Goal: Information Seeking & Learning: Check status

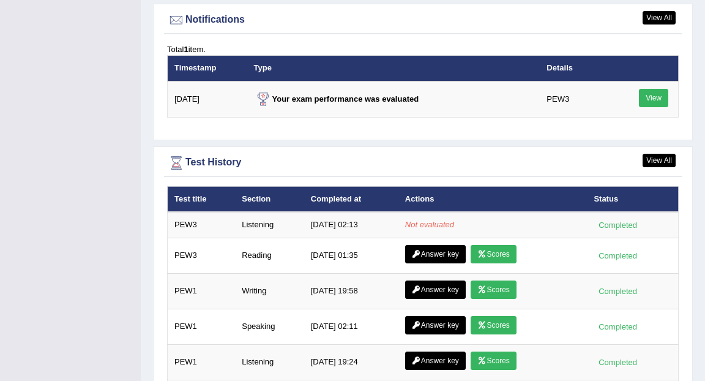
scroll to position [1537, 0]
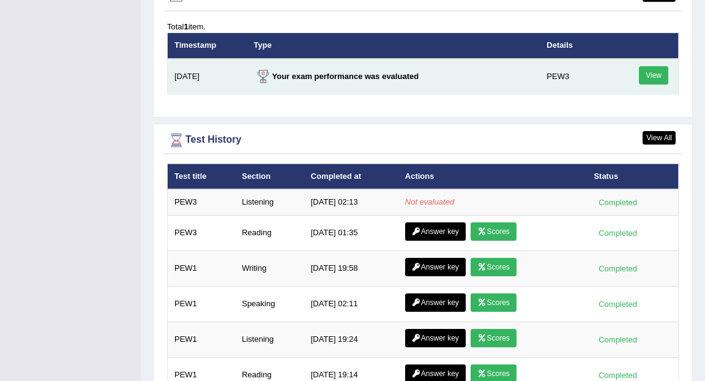
click at [646, 66] on link "View" at bounding box center [653, 75] width 29 height 18
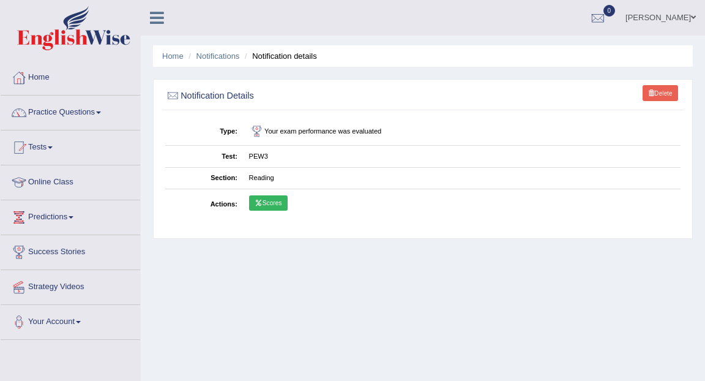
click at [271, 205] on link "Scores" at bounding box center [268, 203] width 39 height 16
click at [174, 58] on link "Home" at bounding box center [172, 55] width 21 height 9
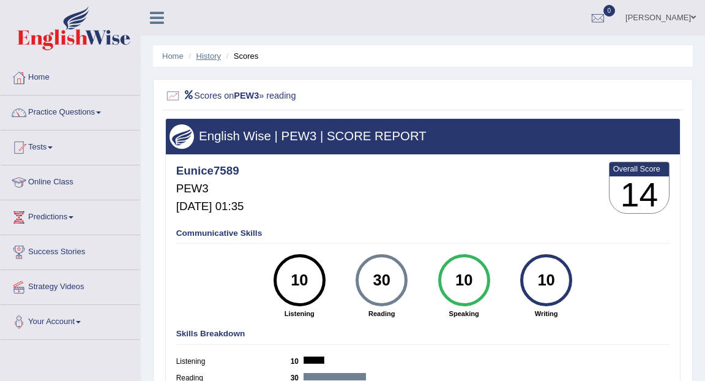
click at [204, 57] on link "History" at bounding box center [208, 55] width 24 height 9
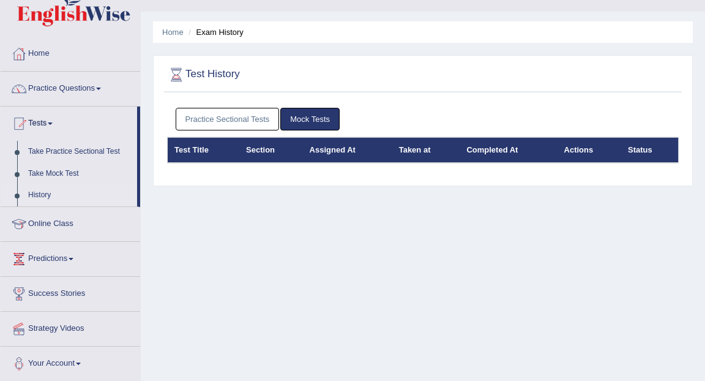
scroll to position [32, 0]
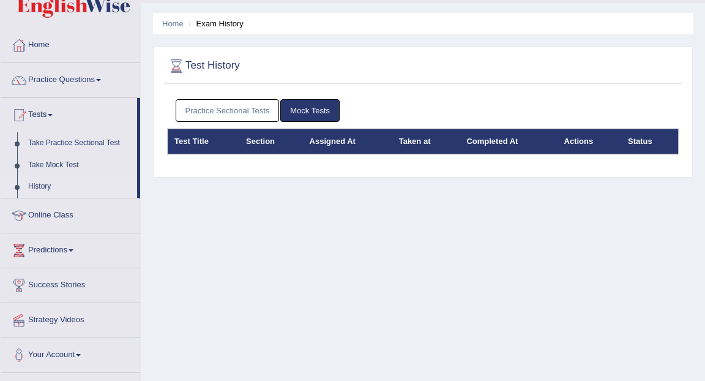
click at [252, 111] on link "Practice Sectional Tests" at bounding box center [228, 110] width 104 height 23
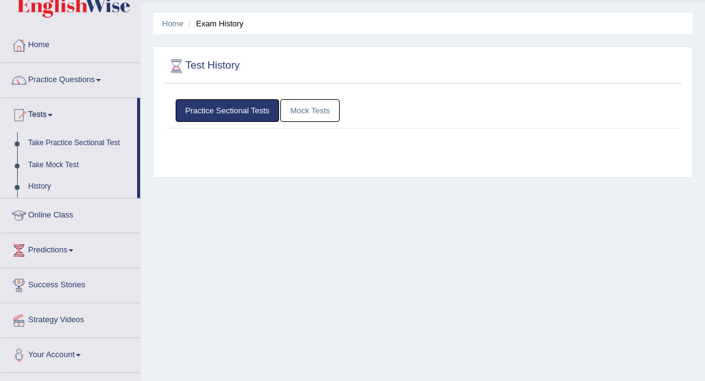
click at [252, 111] on link "Practice Sectional Tests" at bounding box center [228, 110] width 104 height 23
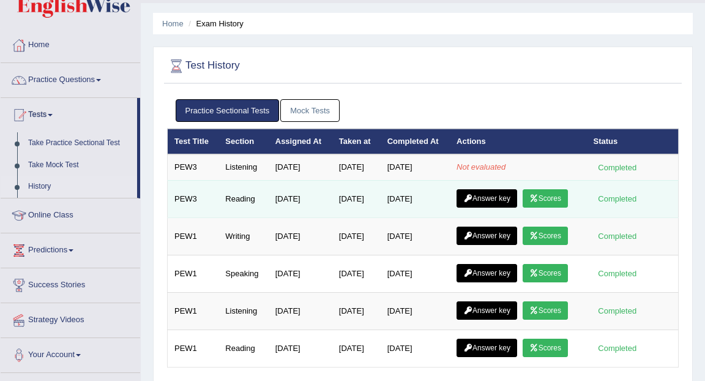
click at [498, 197] on link "Answer key" at bounding box center [487, 198] width 61 height 18
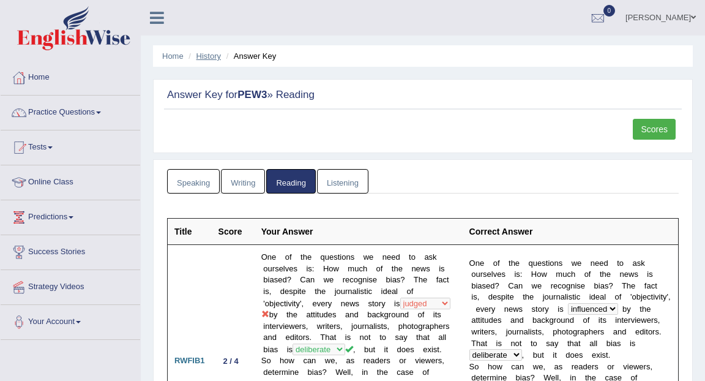
click at [211, 56] on link "History" at bounding box center [208, 55] width 24 height 9
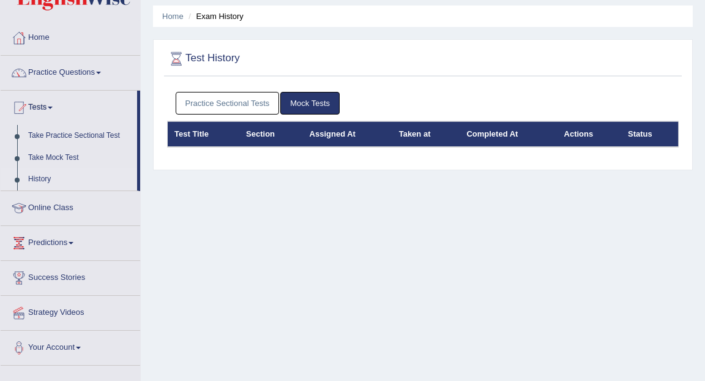
scroll to position [42, 0]
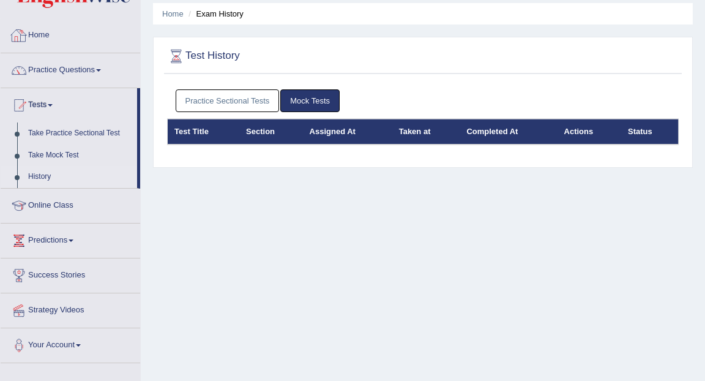
click at [215, 99] on link "Practice Sectional Tests" at bounding box center [228, 100] width 104 height 23
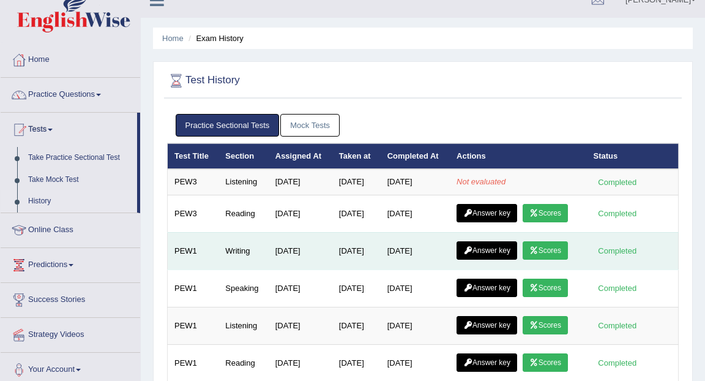
scroll to position [0, 0]
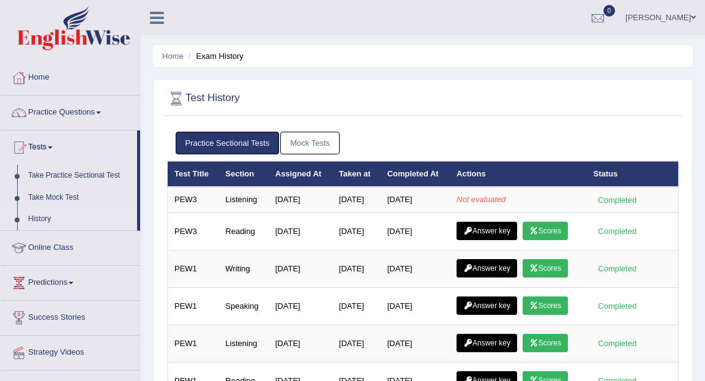
click at [52, 148] on link "Tests" at bounding box center [69, 145] width 136 height 31
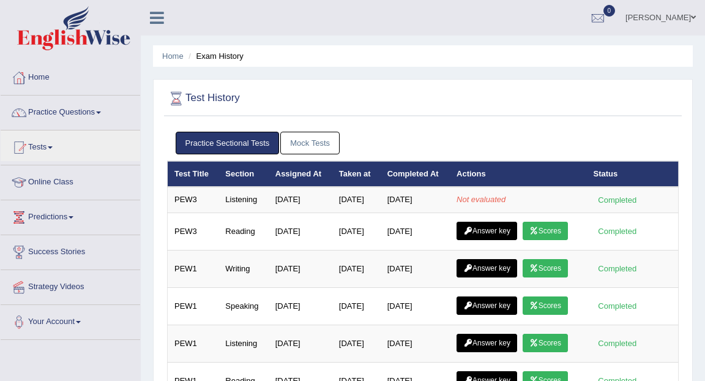
click at [304, 134] on link "Mock Tests" at bounding box center [309, 143] width 59 height 23
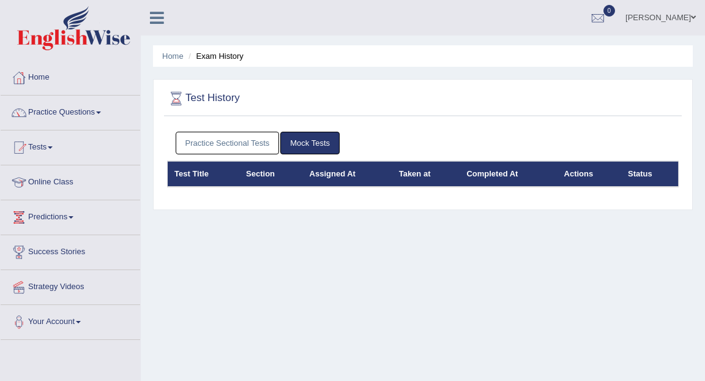
click at [250, 146] on link "Practice Sectional Tests" at bounding box center [228, 143] width 104 height 23
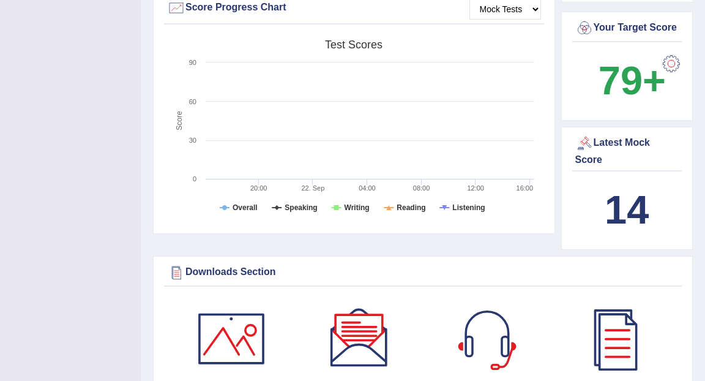
scroll to position [300, 0]
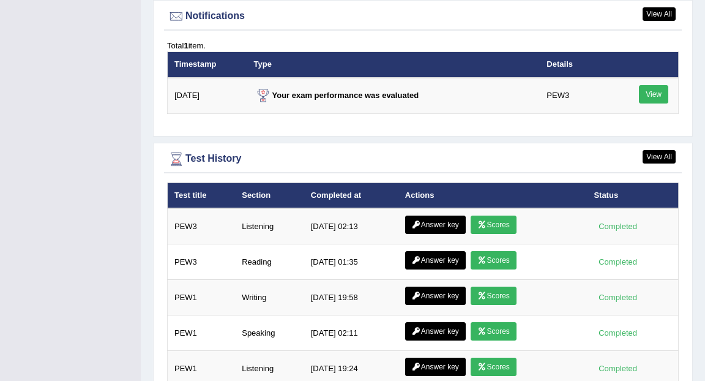
scroll to position [1541, 0]
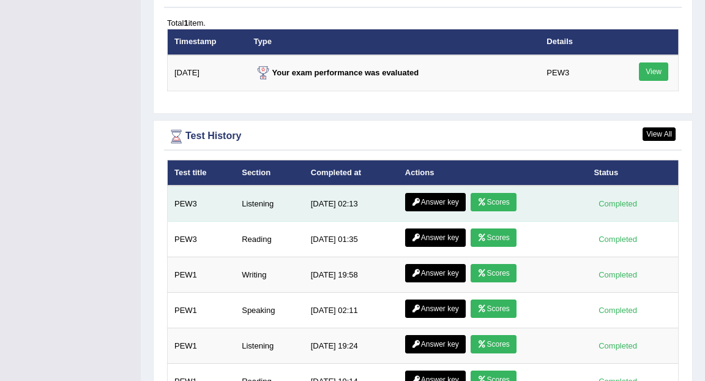
click at [498, 195] on link "Scores" at bounding box center [493, 202] width 45 height 18
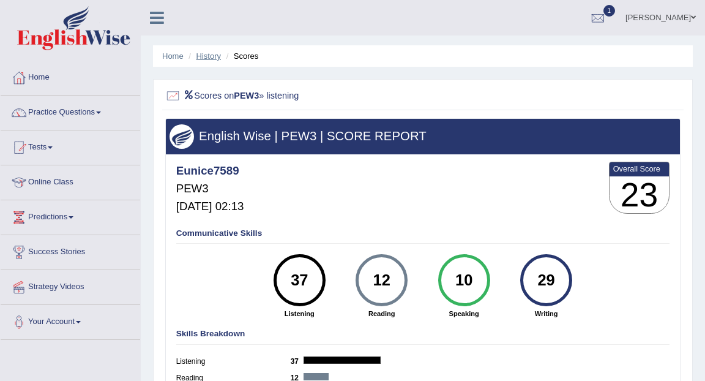
click at [212, 58] on link "History" at bounding box center [208, 55] width 24 height 9
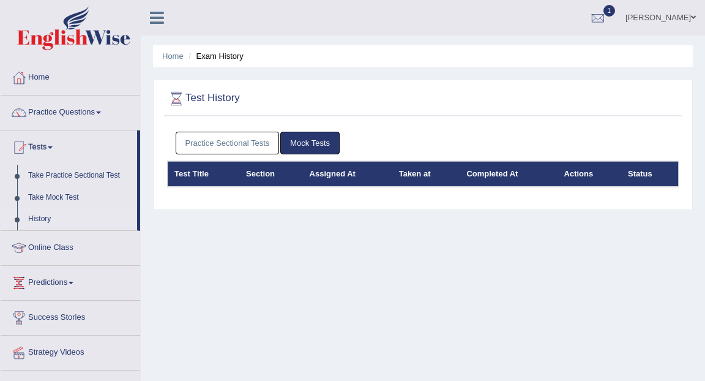
click at [250, 137] on link "Practice Sectional Tests" at bounding box center [228, 143] width 104 height 23
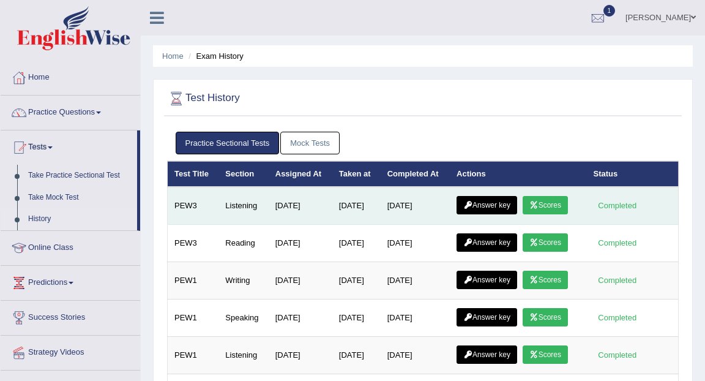
click at [494, 205] on link "Answer key" at bounding box center [487, 205] width 61 height 18
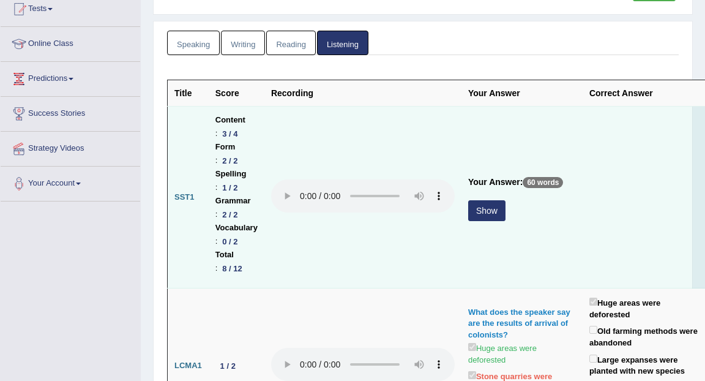
scroll to position [140, 0]
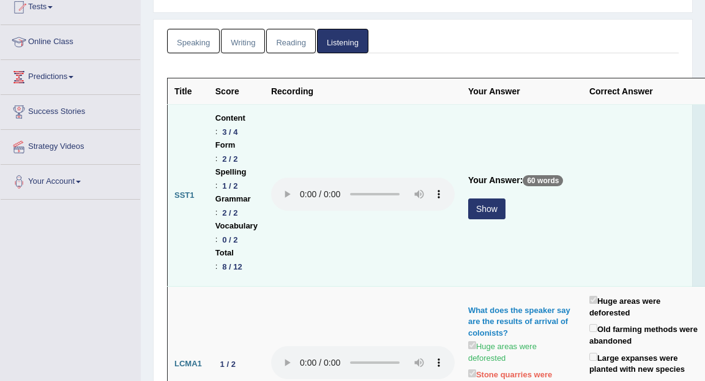
click at [490, 214] on button "Show" at bounding box center [486, 208] width 37 height 21
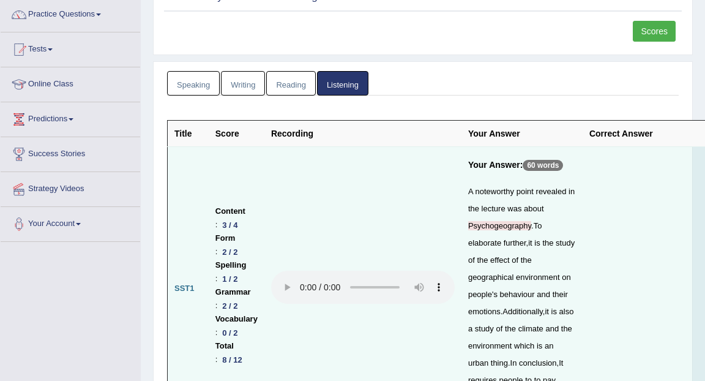
scroll to position [0, 0]
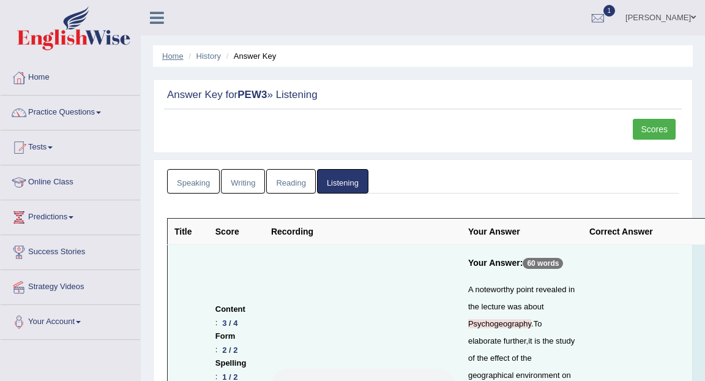
click at [176, 58] on link "Home" at bounding box center [172, 55] width 21 height 9
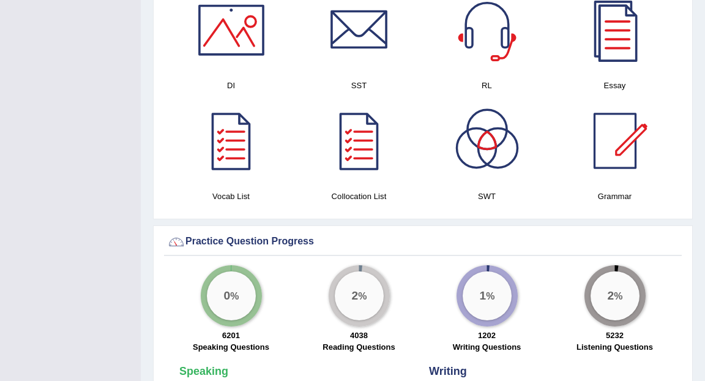
scroll to position [698, 0]
